Goal: Task Accomplishment & Management: Manage account settings

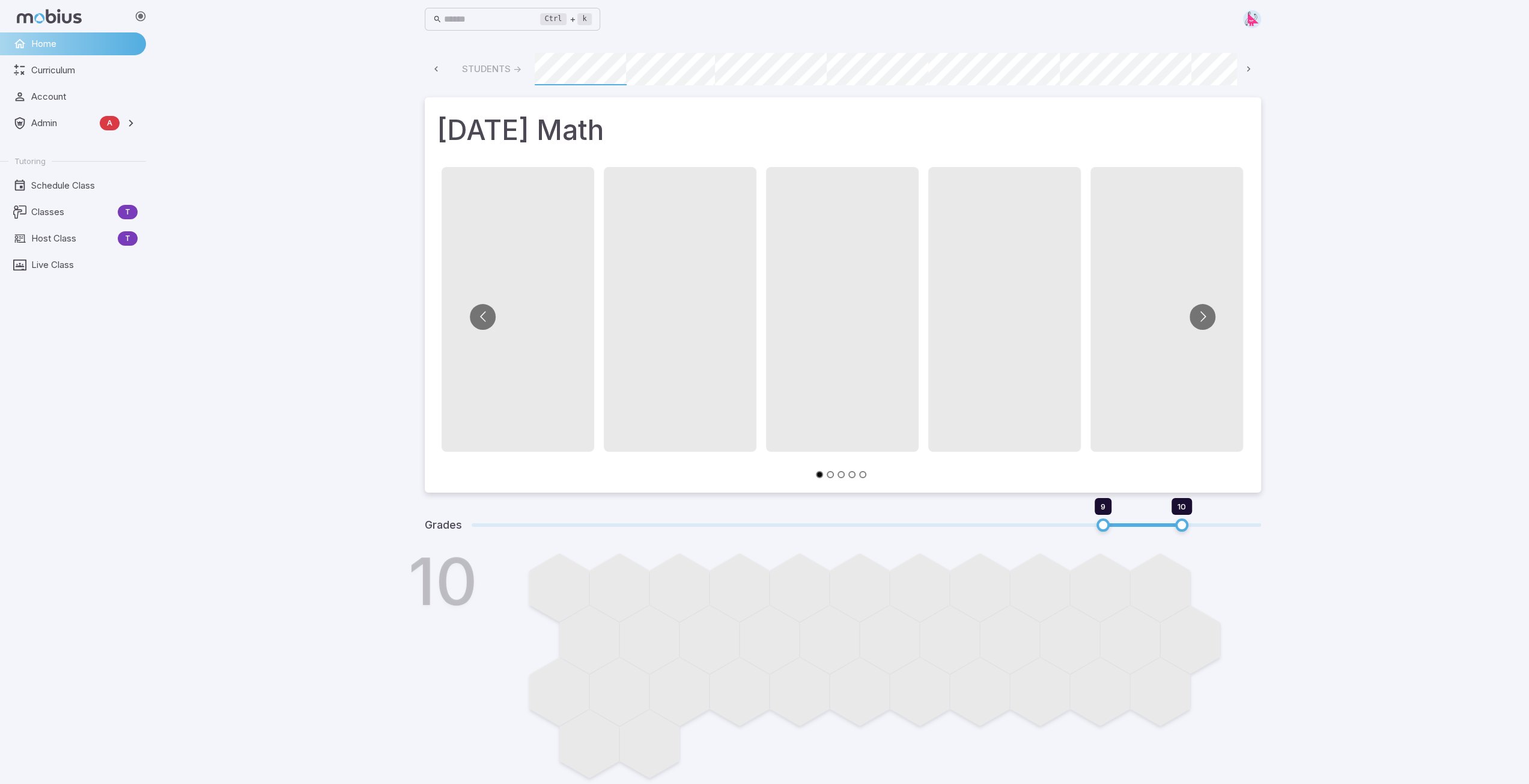
scroll to position [0, 646]
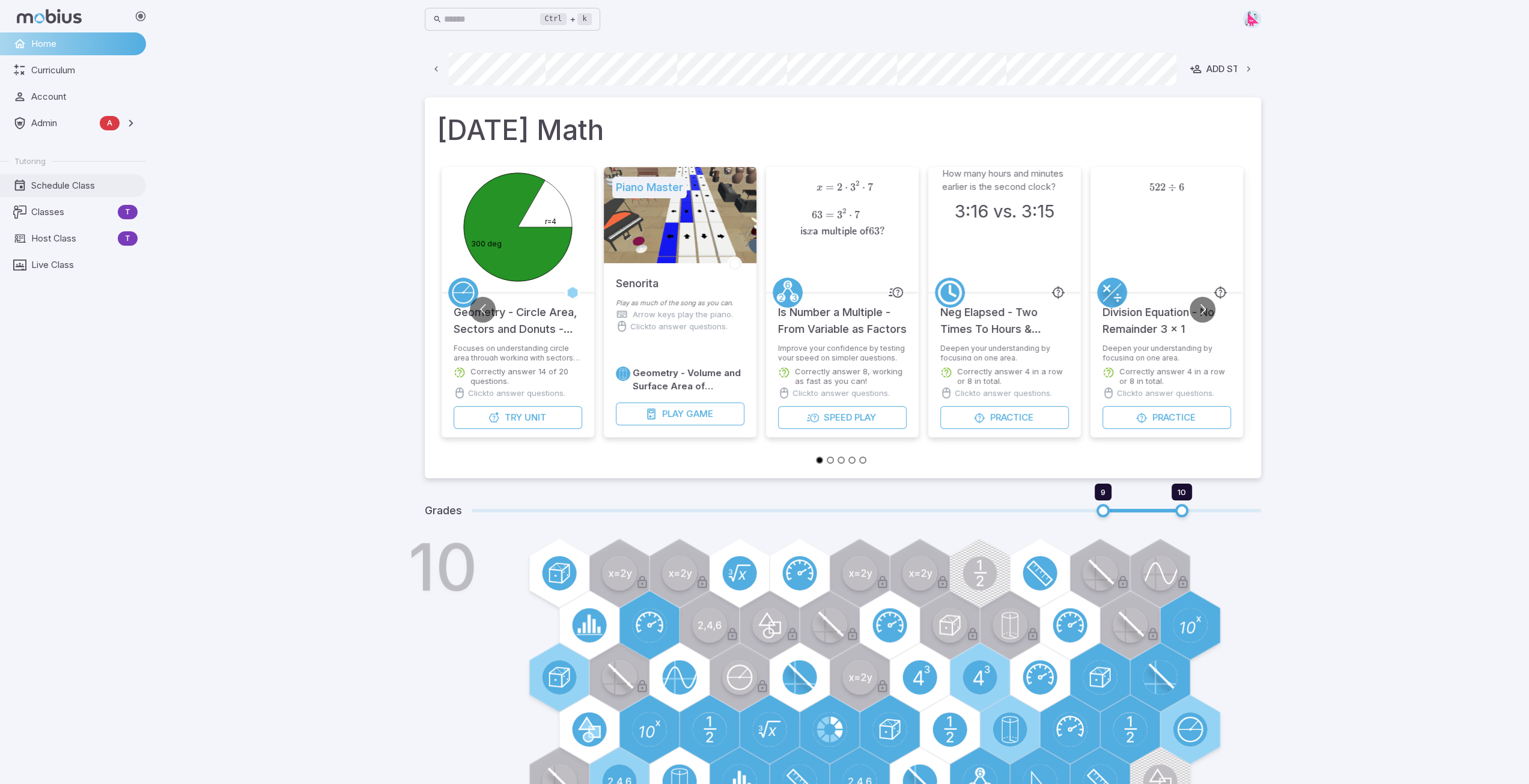
click at [60, 188] on span "Schedule Class" at bounding box center [84, 186] width 106 height 14
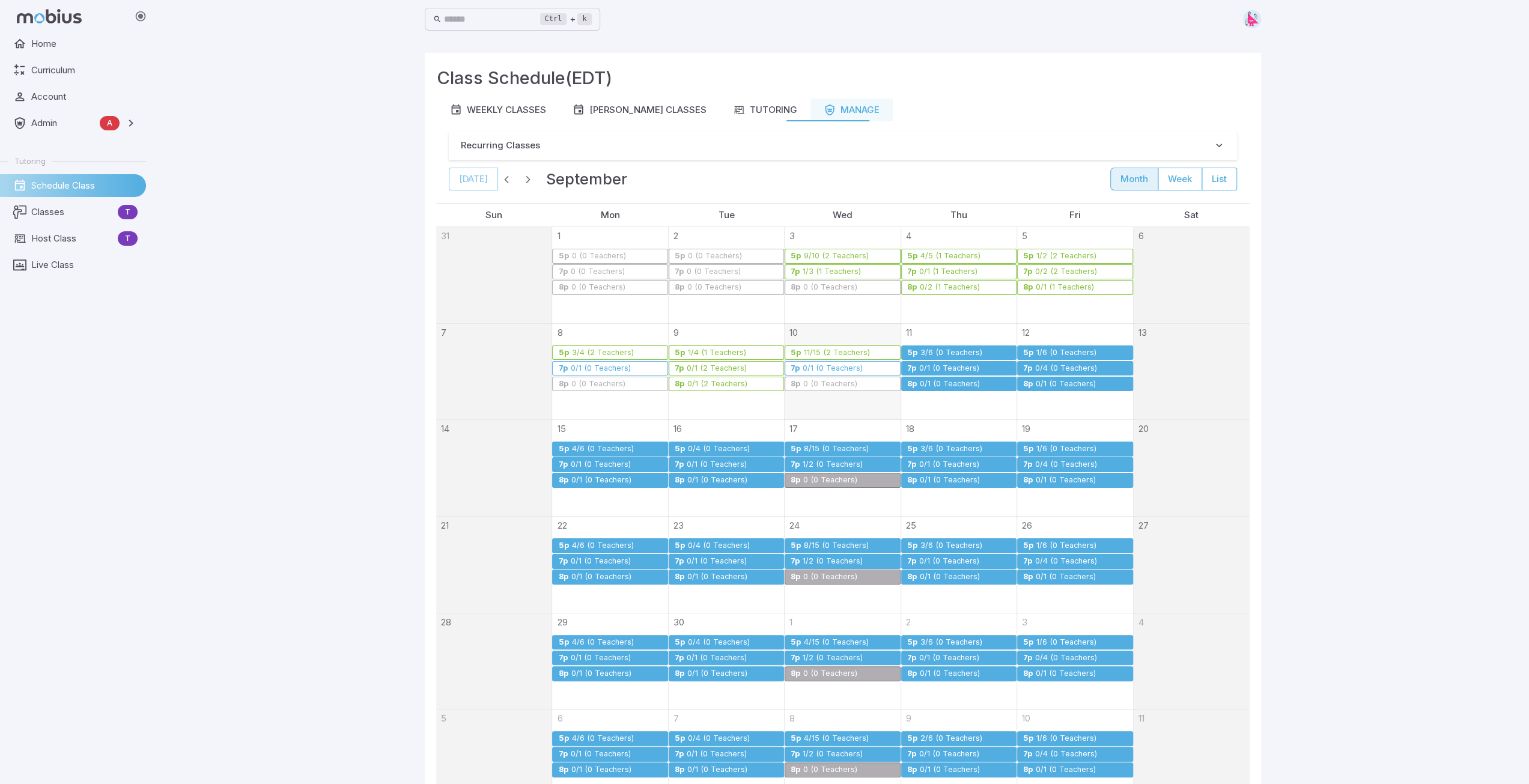
click at [938, 351] on div "3/6 (0 Teachers)" at bounding box center [951, 352] width 63 height 9
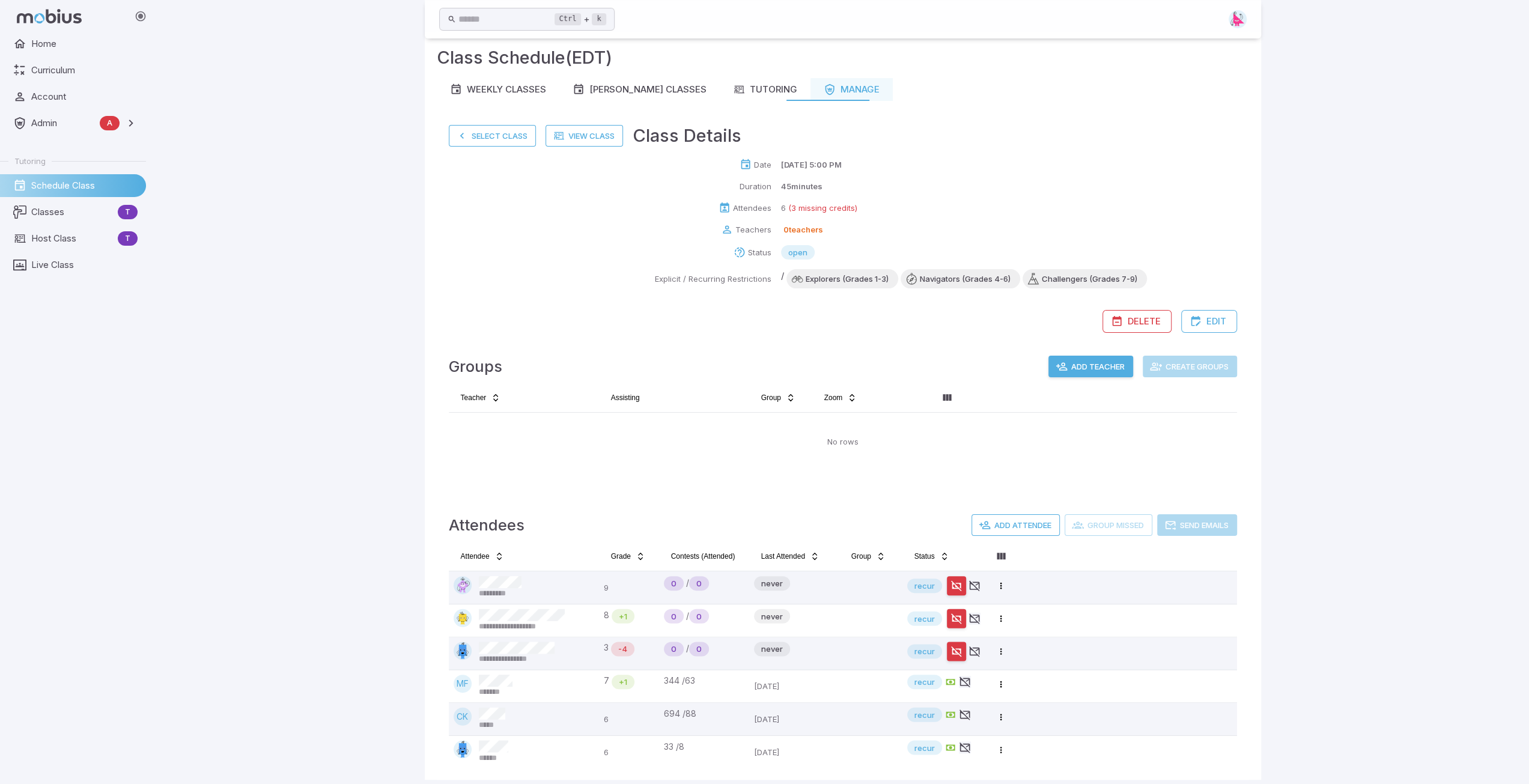
scroll to position [30, 0]
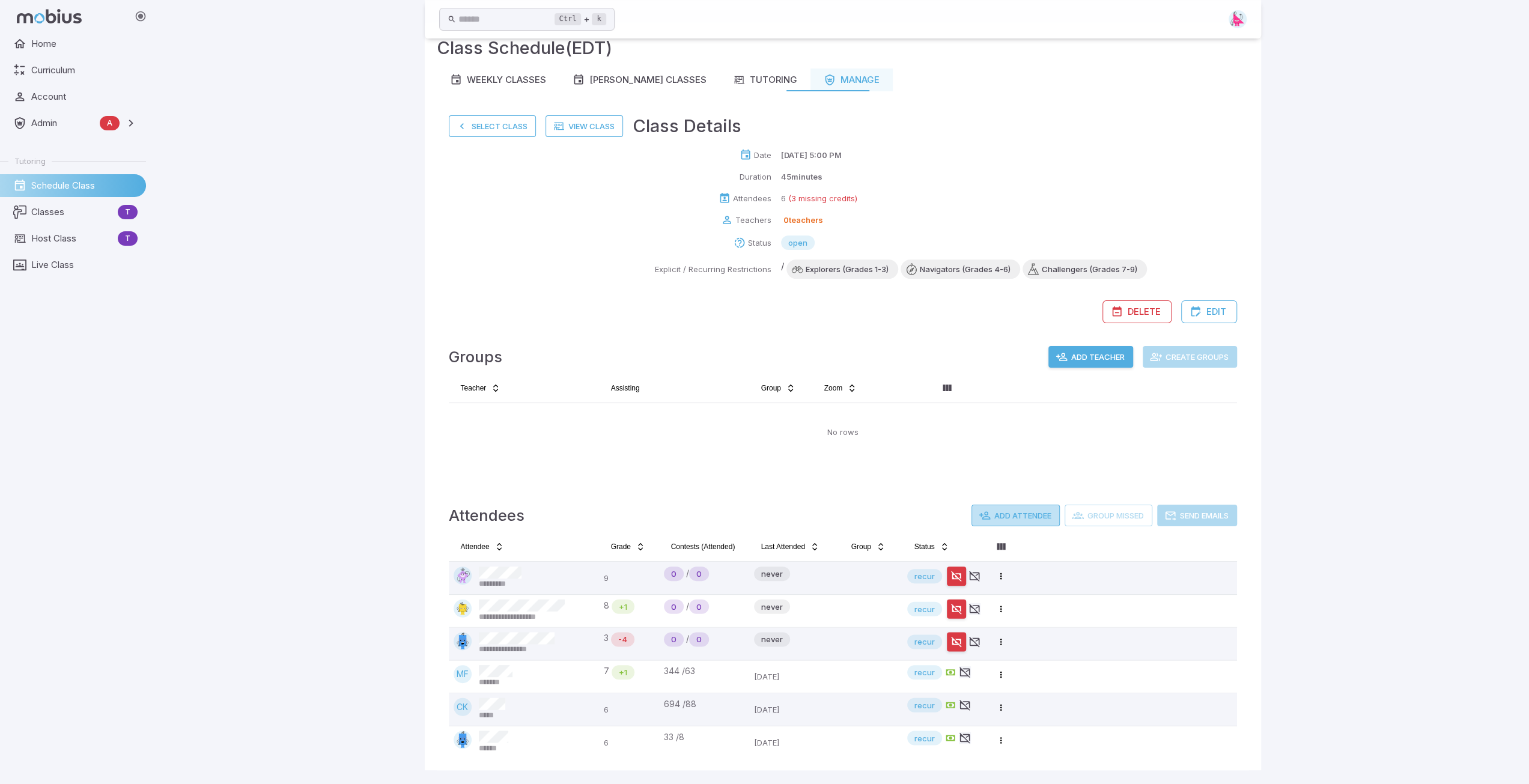
click at [1016, 515] on button "Add Attendee" at bounding box center [1015, 515] width 88 height 22
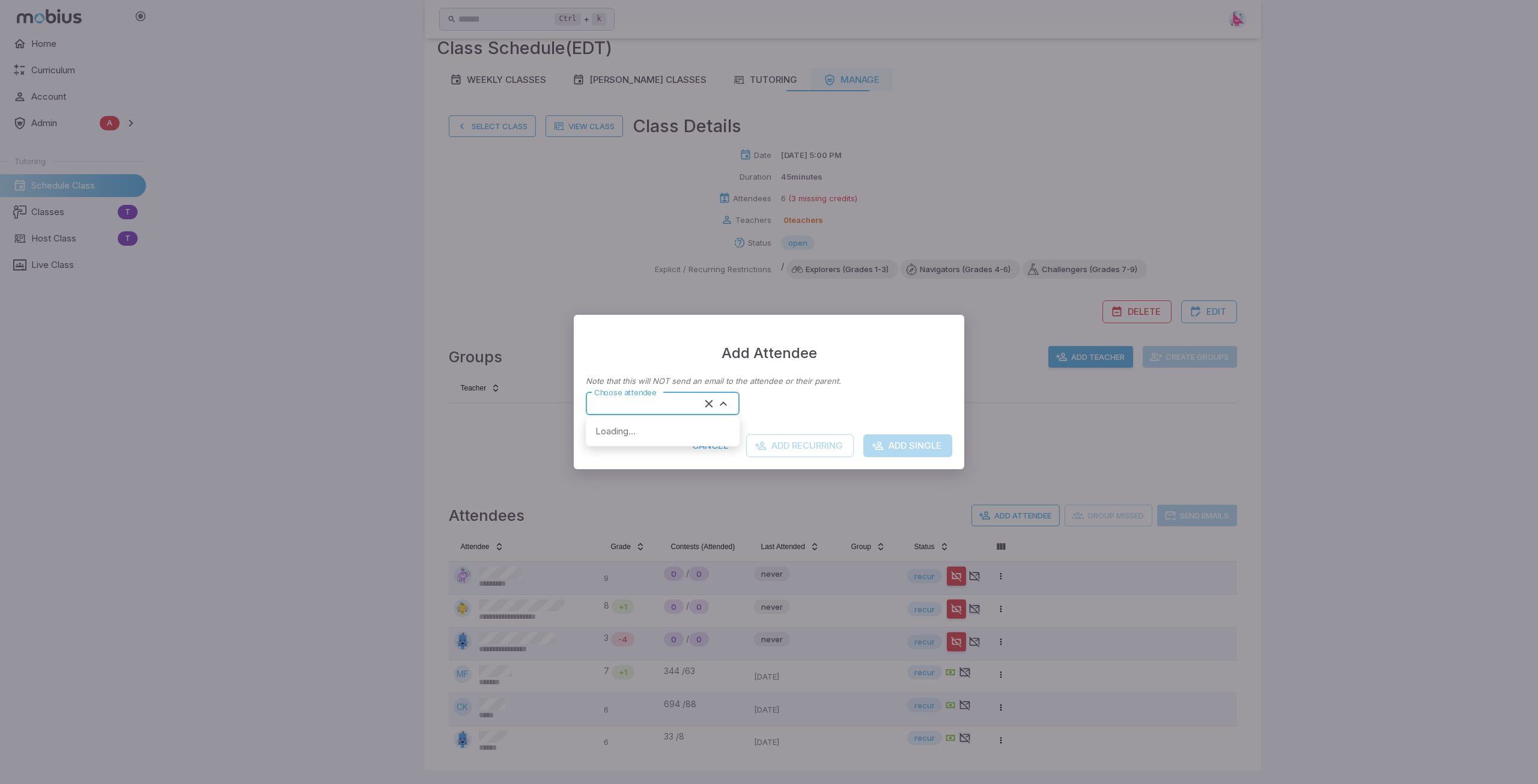
click at [667, 404] on input "Choose attendee" at bounding box center [645, 404] width 111 height 16
type input "**********"
click at [807, 447] on button "Add Recurring" at bounding box center [800, 445] width 108 height 23
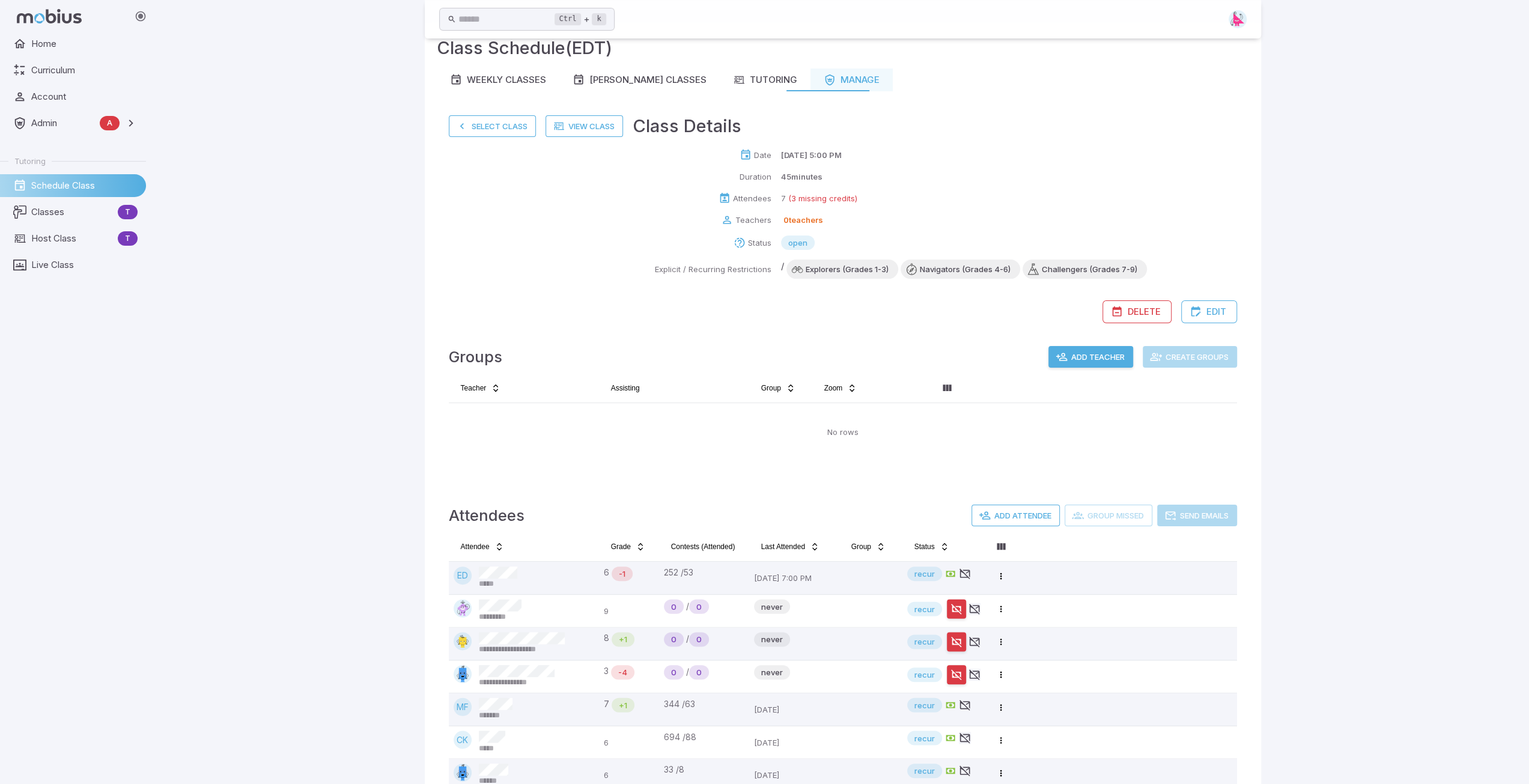
scroll to position [62, 0]
